Goal: Task Accomplishment & Management: Manage account settings

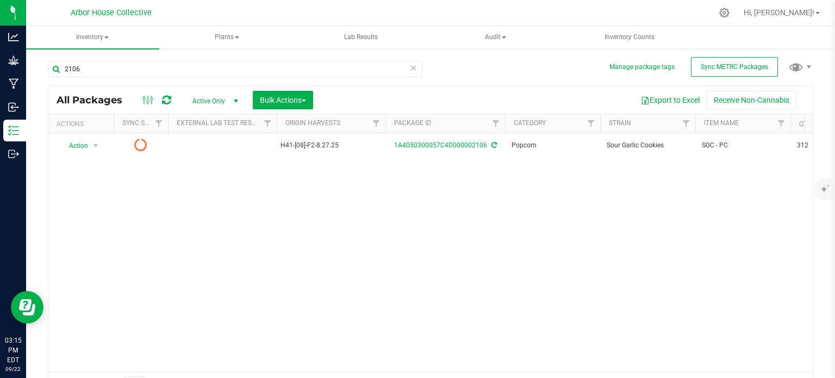
scroll to position [7, 0]
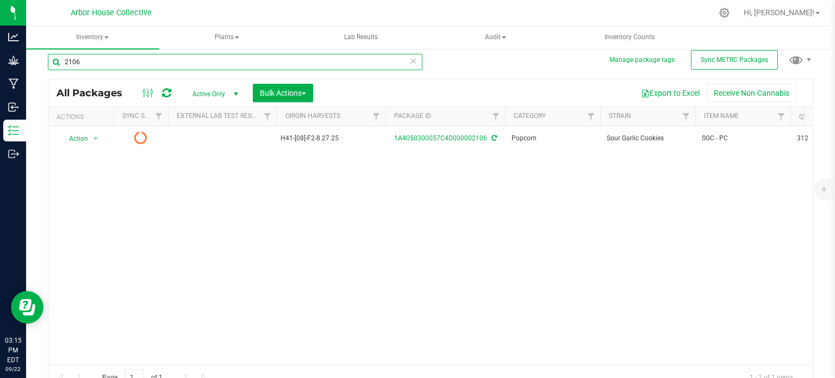
click at [146, 65] on input "2106" at bounding box center [235, 62] width 374 height 16
type input "2"
type input "2105"
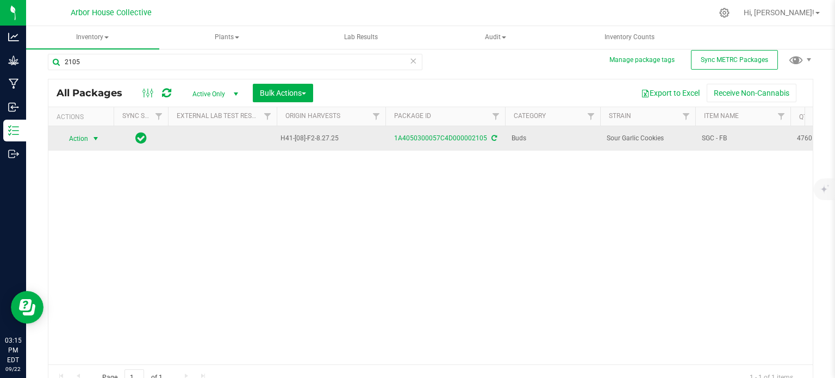
click at [97, 141] on span "select" at bounding box center [95, 138] width 9 height 9
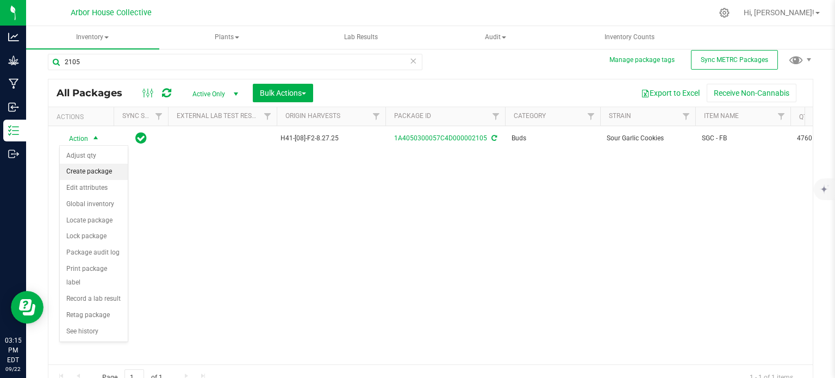
click at [93, 170] on li "Create package" at bounding box center [94, 172] width 68 height 16
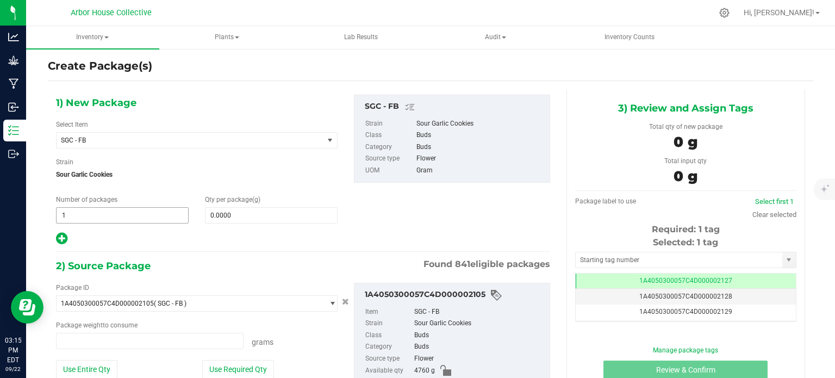
type input "0.0000 g"
click at [79, 212] on span "1 1" at bounding box center [122, 215] width 133 height 16
type input "1"
type input "10"
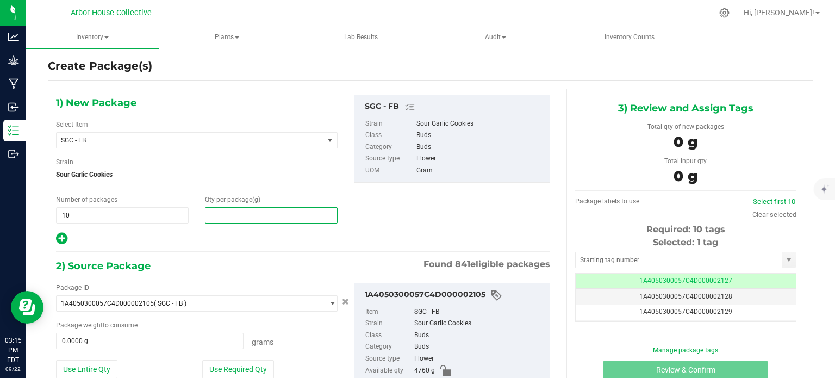
click at [257, 213] on span at bounding box center [271, 215] width 133 height 16
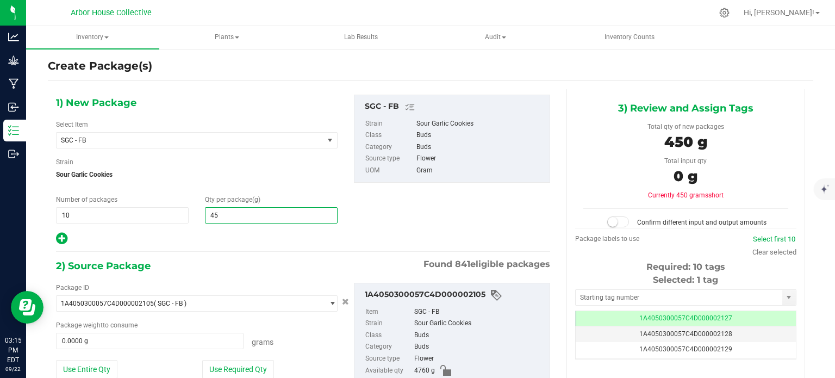
type input "454"
type input "454.0000"
click at [98, 340] on span at bounding box center [149, 341] width 187 height 16
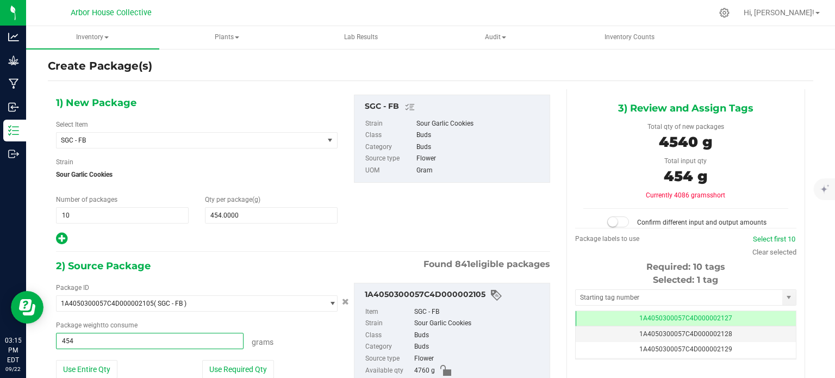
type input "4540"
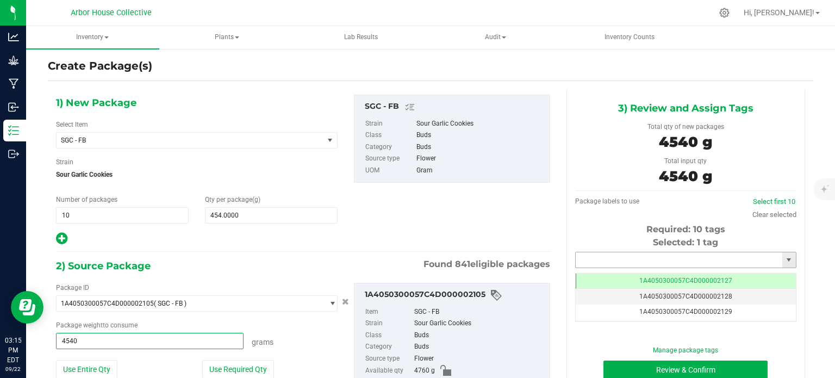
type input "4540.0000 g"
click at [646, 260] on input "text" at bounding box center [678, 259] width 207 height 15
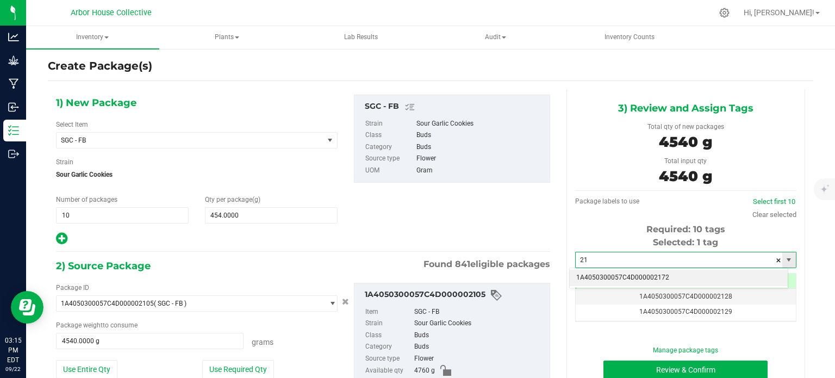
type input "2"
click at [657, 278] on li "1A4050300057C4D000002127" at bounding box center [679, 278] width 218 height 16
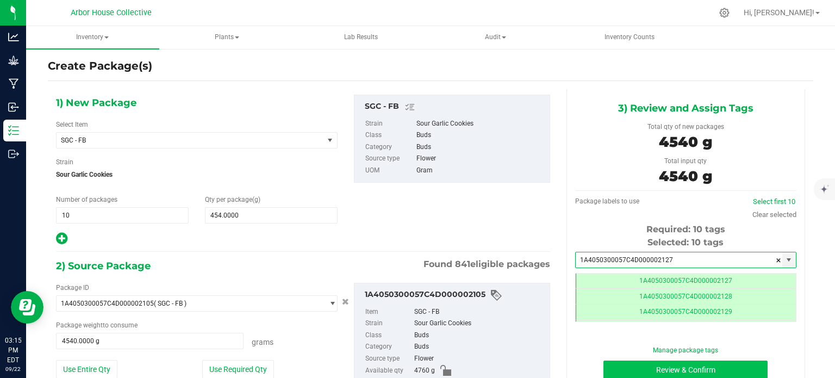
type input "1A4050300057C4D000002127"
click at [661, 367] on button "Review & Confirm" at bounding box center [685, 369] width 164 height 18
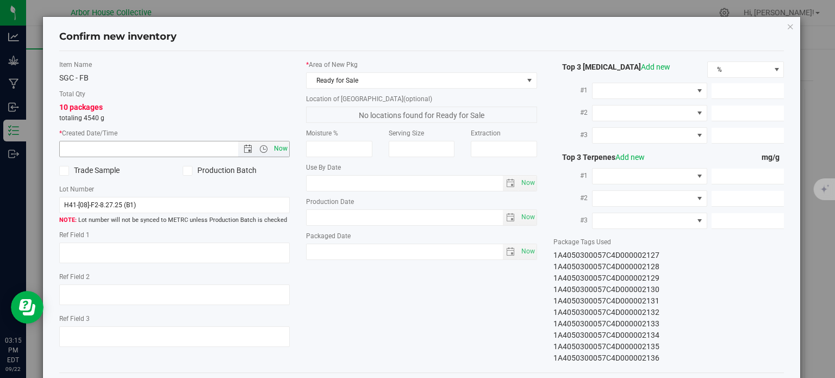
click at [278, 147] on span "Now" at bounding box center [281, 149] width 18 height 16
type input "[DATE] 3:15 PM"
click at [526, 249] on span "Now" at bounding box center [527, 251] width 18 height 16
type input "[DATE]"
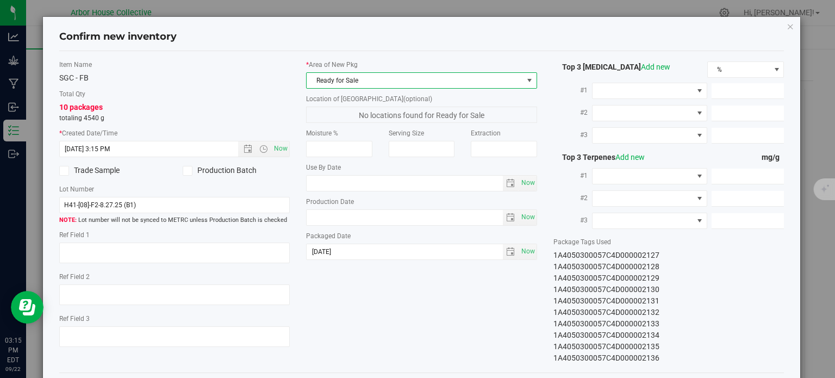
click at [511, 84] on span "Ready for Sale" at bounding box center [414, 80] width 216 height 15
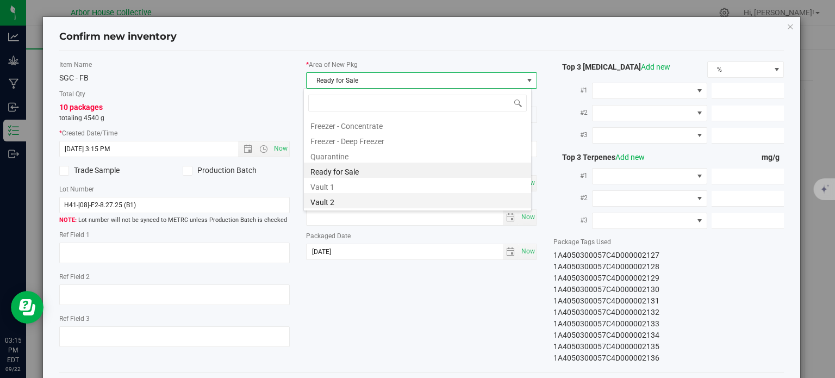
click at [387, 203] on li "Vault 2" at bounding box center [417, 200] width 227 height 15
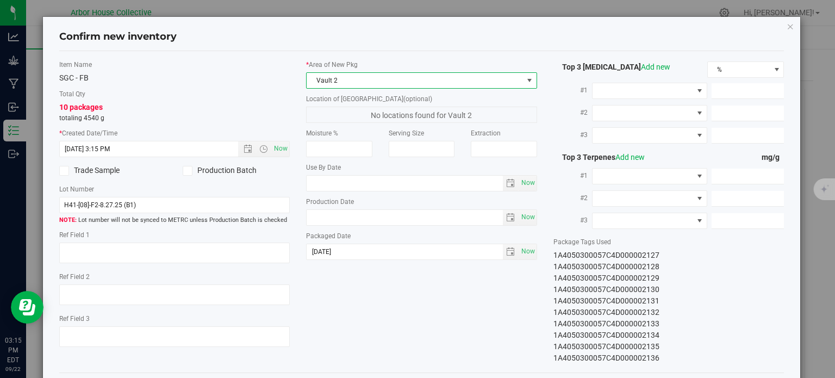
click at [435, 311] on div "Item Name SGC - FB Total Qty 10 packages totaling 4540 g * Created Date/Time [D…" at bounding box center [421, 212] width 741 height 304
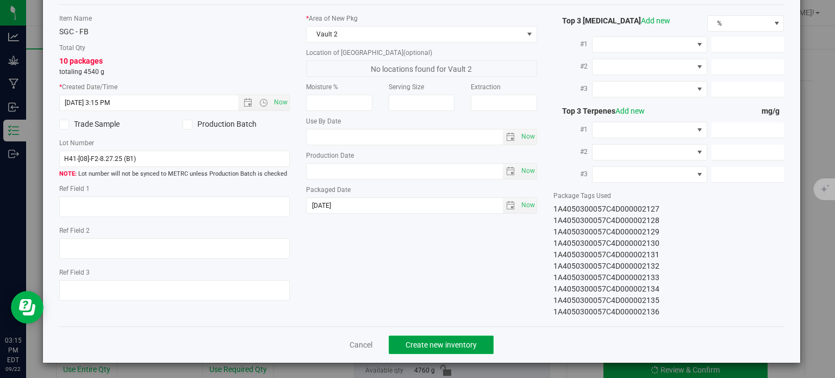
click at [441, 345] on span "Create new inventory" at bounding box center [440, 344] width 71 height 9
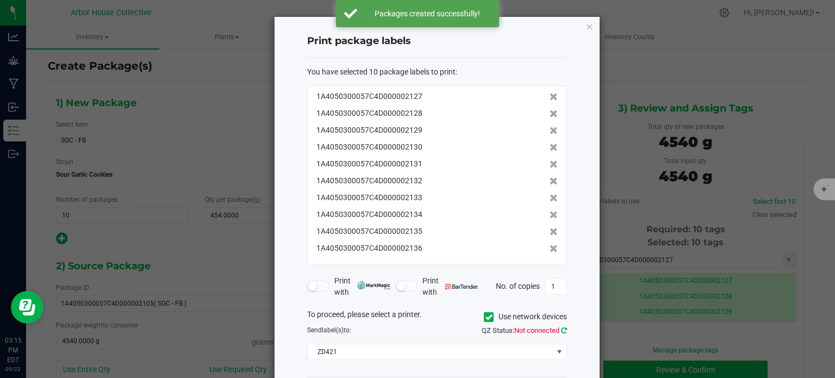
click at [565, 330] on icon at bounding box center [564, 330] width 6 height 7
click at [556, 286] on input "1" at bounding box center [556, 286] width 21 height 15
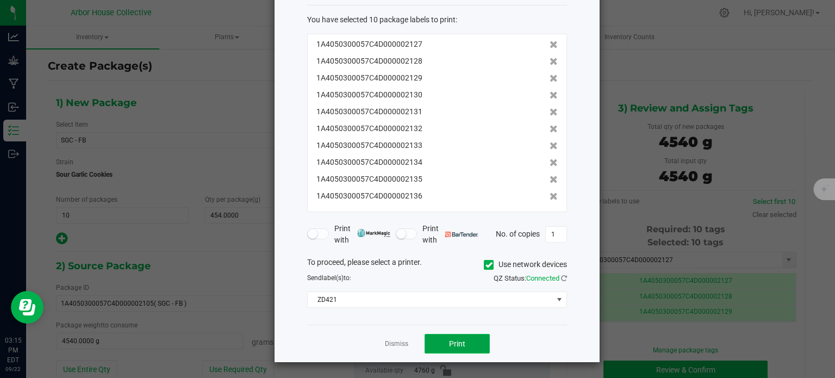
click at [456, 346] on span "Print" at bounding box center [457, 343] width 16 height 9
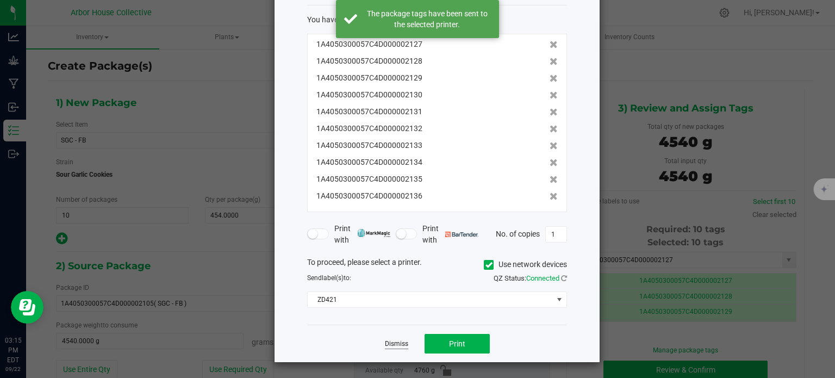
click at [395, 341] on link "Dismiss" at bounding box center [396, 343] width 23 height 9
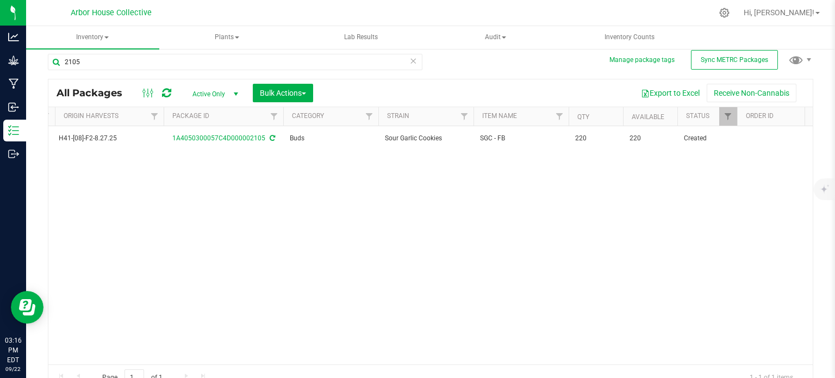
click at [153, 206] on div "Action Action Adjust qty Create package Edit attributes Global inventory Locate…" at bounding box center [430, 245] width 764 height 238
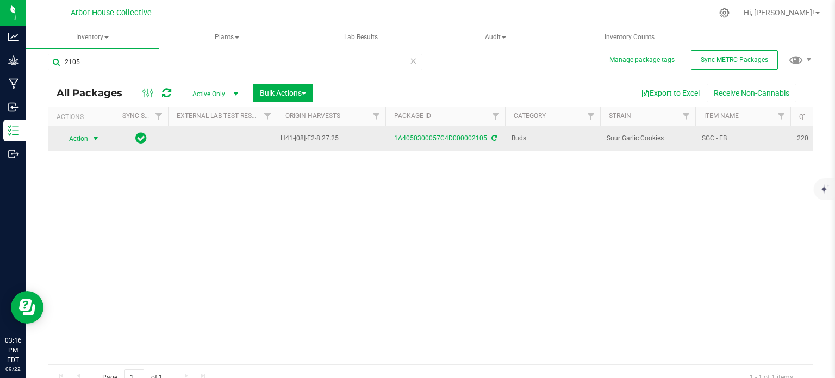
click at [98, 137] on span "select" at bounding box center [95, 138] width 9 height 9
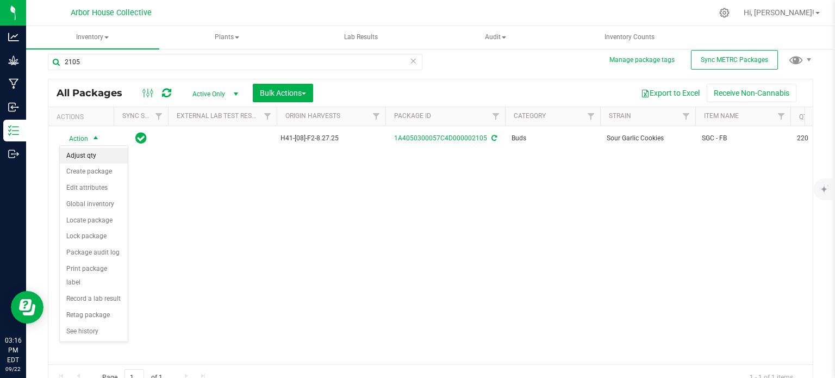
click at [101, 155] on li "Adjust qty" at bounding box center [94, 156] width 68 height 16
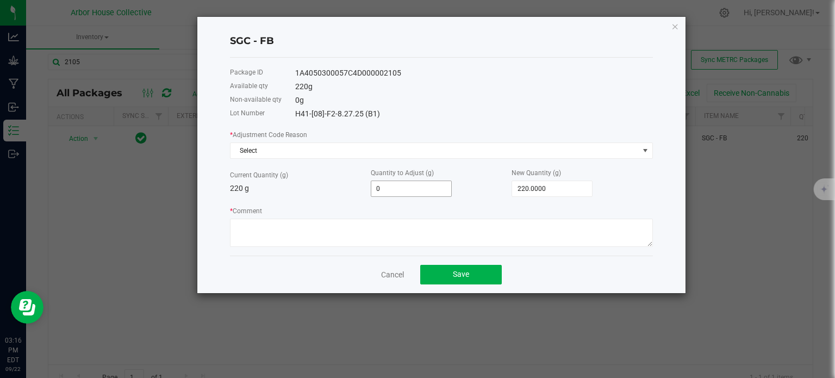
click at [422, 187] on input "0" at bounding box center [411, 188] width 80 height 15
type input "-6"
type input "214.0000"
type input "-65"
type input "155.0000"
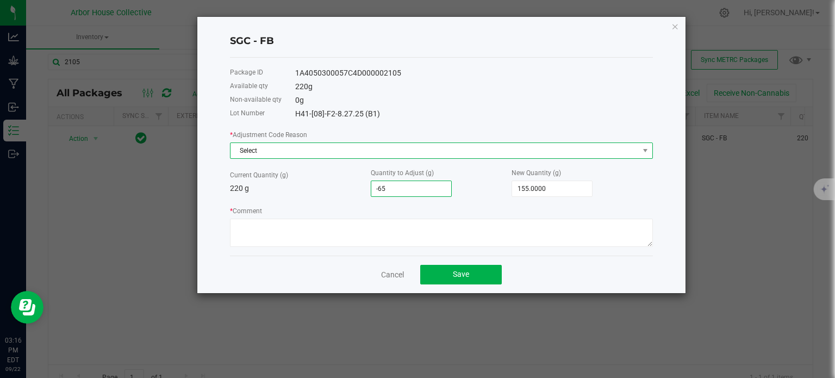
type input "-65.0000"
click at [367, 150] on span "Select" at bounding box center [434, 150] width 408 height 15
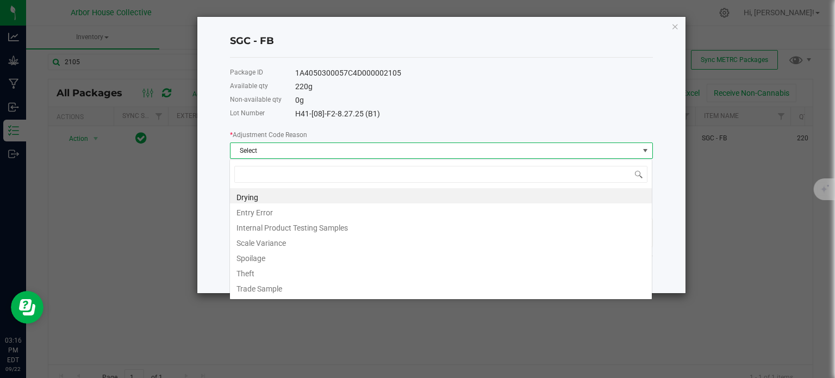
scroll to position [16, 423]
click at [297, 243] on li "Scale Variance" at bounding box center [441, 241] width 422 height 15
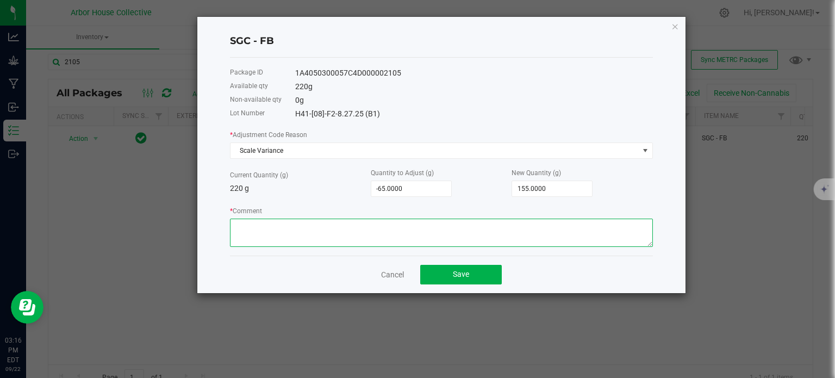
click at [296, 236] on textarea "* Comment" at bounding box center [441, 232] width 423 height 28
type textarea "Scale Variance"
click at [452, 276] on button "Save" at bounding box center [461, 275] width 82 height 20
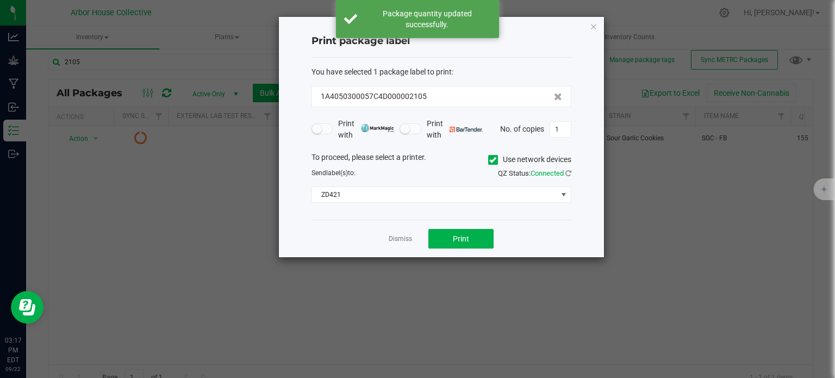
click at [461, 227] on div "Dismiss Print" at bounding box center [441, 238] width 260 height 37
click at [461, 236] on span "Print" at bounding box center [461, 238] width 16 height 9
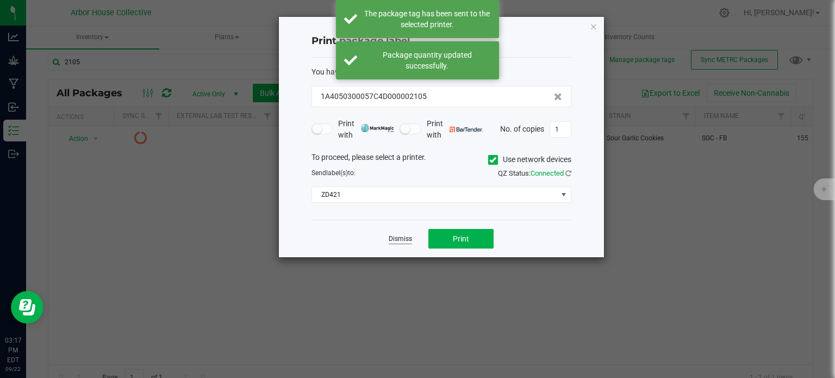
click at [400, 238] on link "Dismiss" at bounding box center [400, 238] width 23 height 9
